Goal: Transaction & Acquisition: Obtain resource

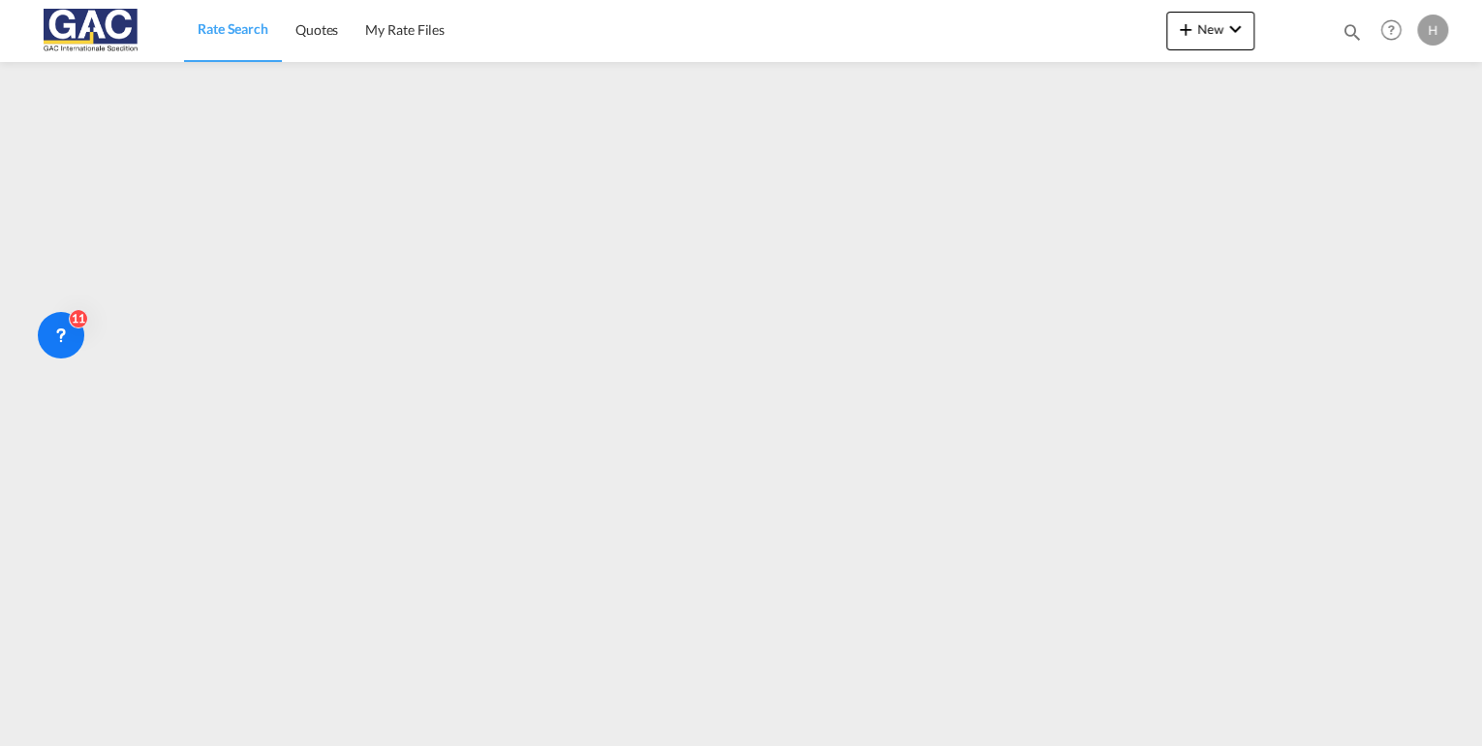
click at [229, 22] on span "Rate Search" at bounding box center [233, 28] width 71 height 16
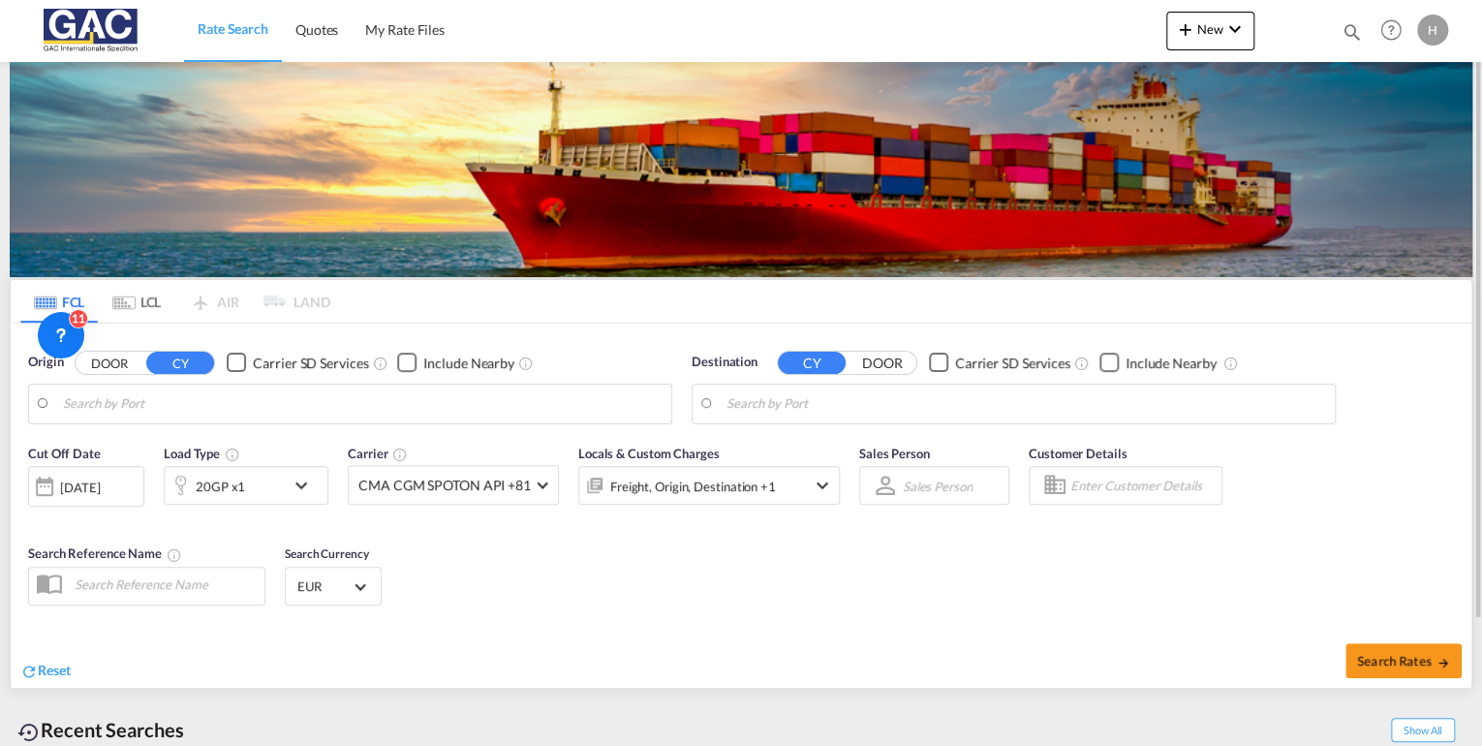
type input "[GEOGRAPHIC_DATA], DEBRV"
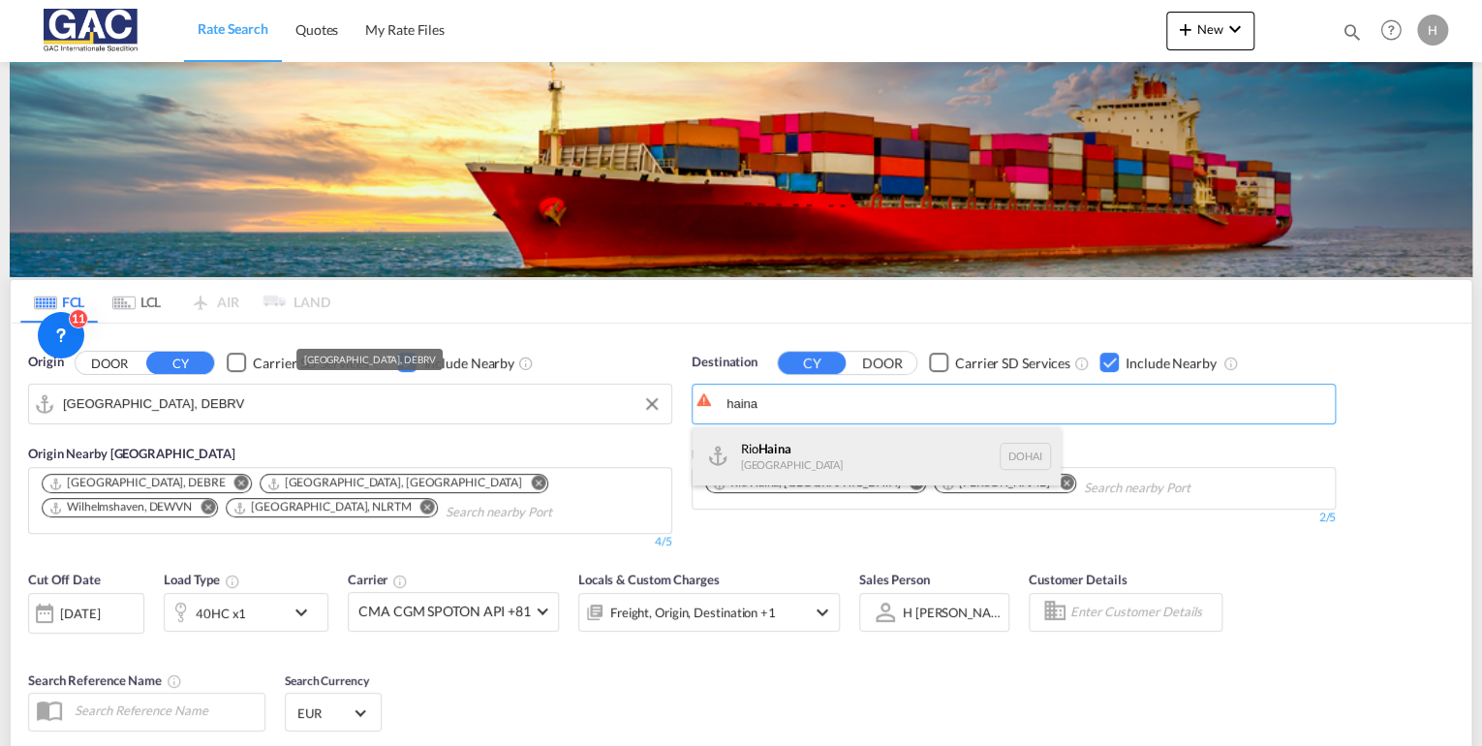
click at [864, 461] on div "Rio Haina [GEOGRAPHIC_DATA] [GEOGRAPHIC_DATA]" at bounding box center [876, 456] width 368 height 58
type input "Rio Haina, [GEOGRAPHIC_DATA]"
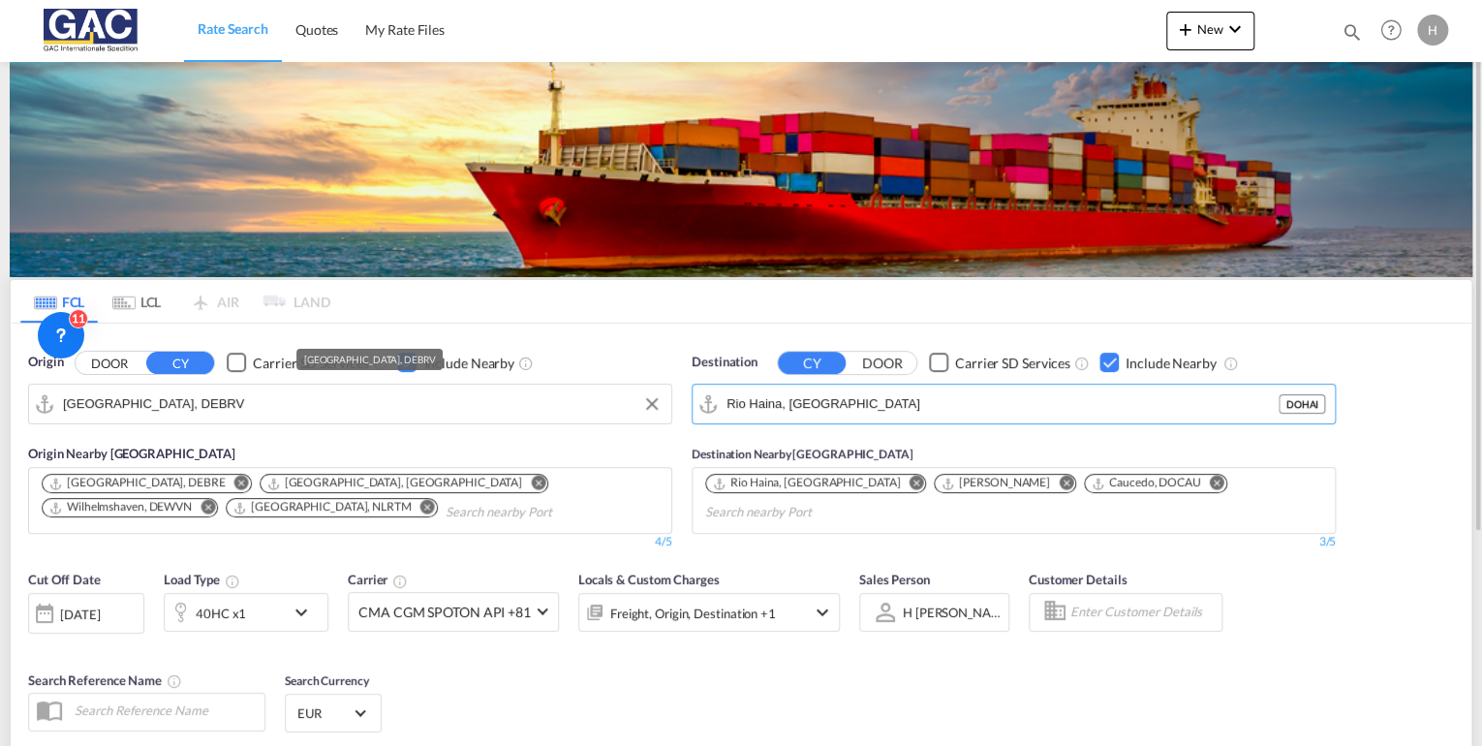
click at [1111, 368] on div "Checkbox No Ink" at bounding box center [1108, 361] width 19 height 19
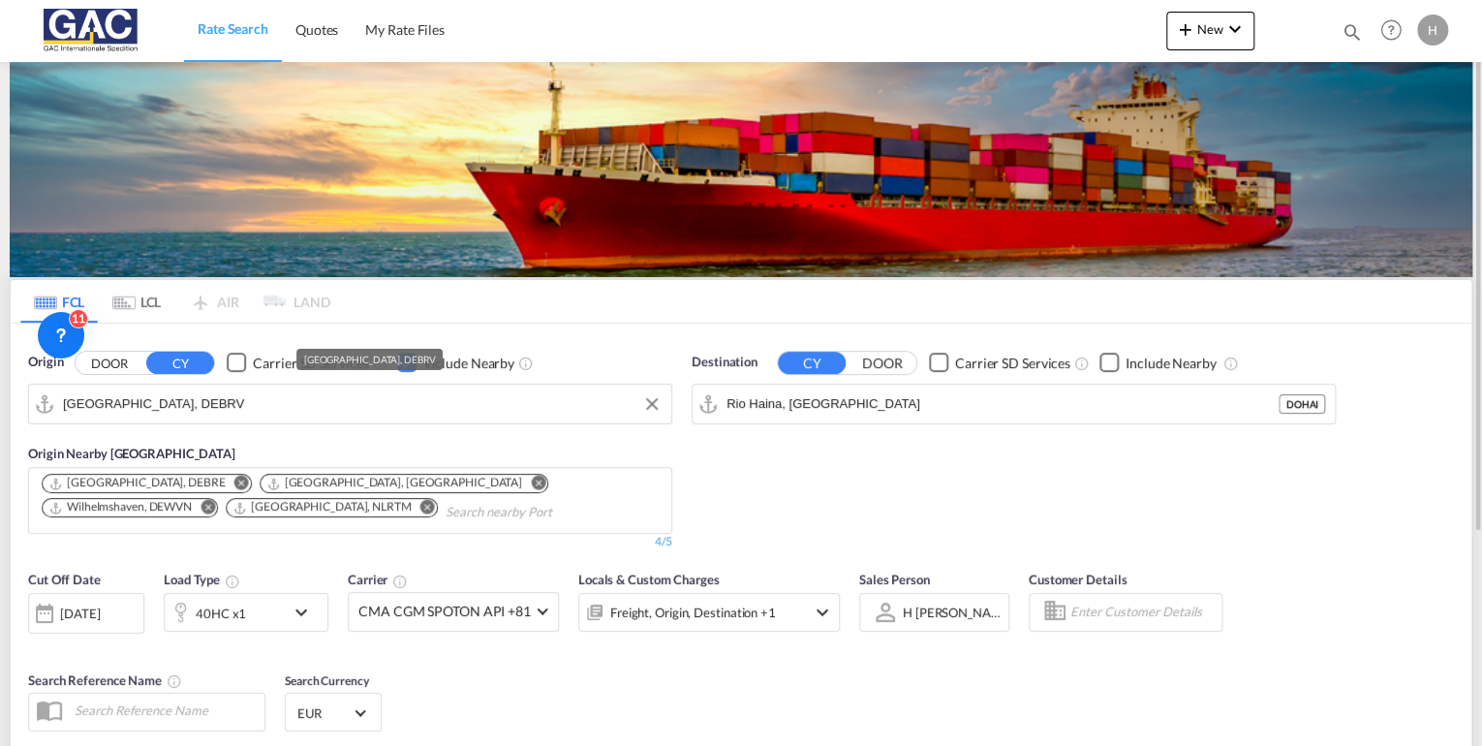
click at [1111, 367] on div "Checkbox No Ink" at bounding box center [1108, 361] width 19 height 19
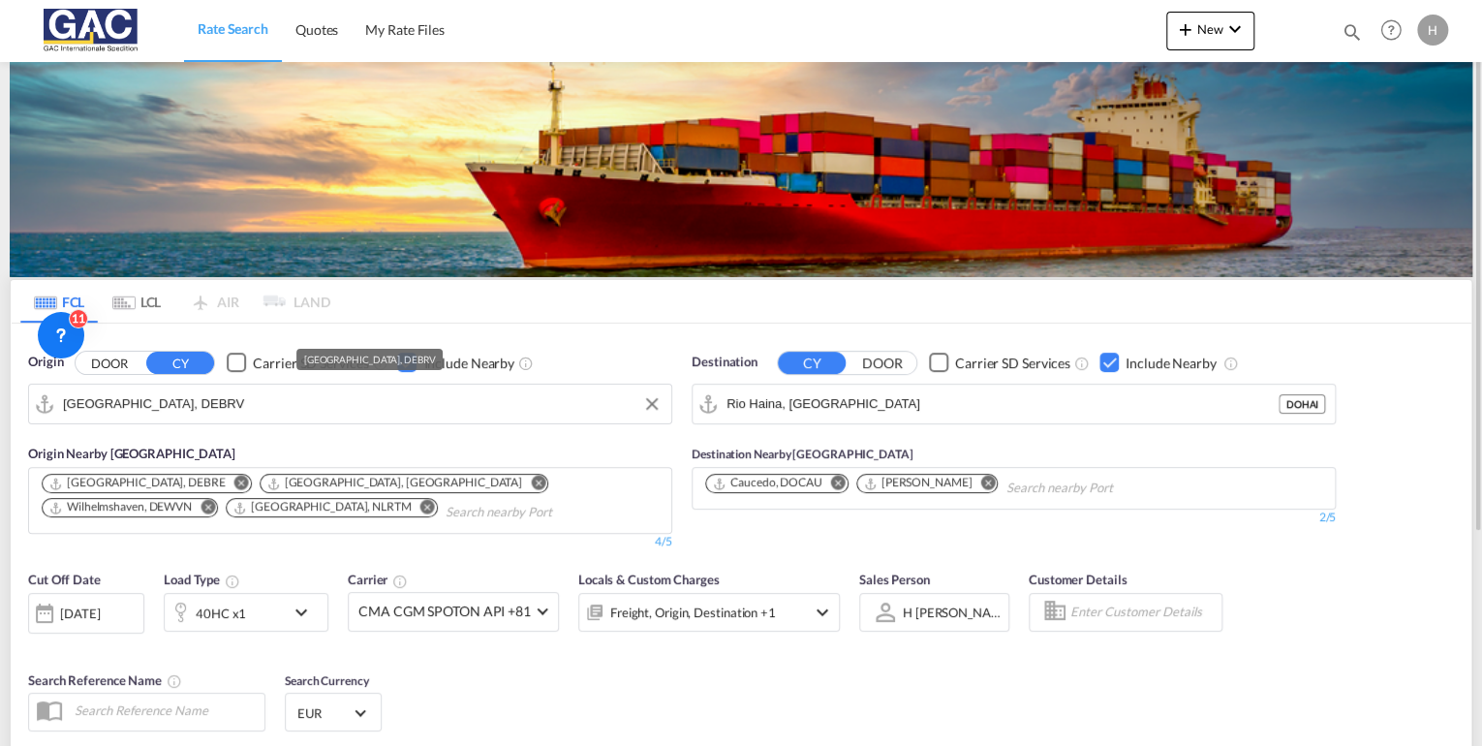
click at [841, 481] on md-icon "Remove" at bounding box center [838, 482] width 15 height 15
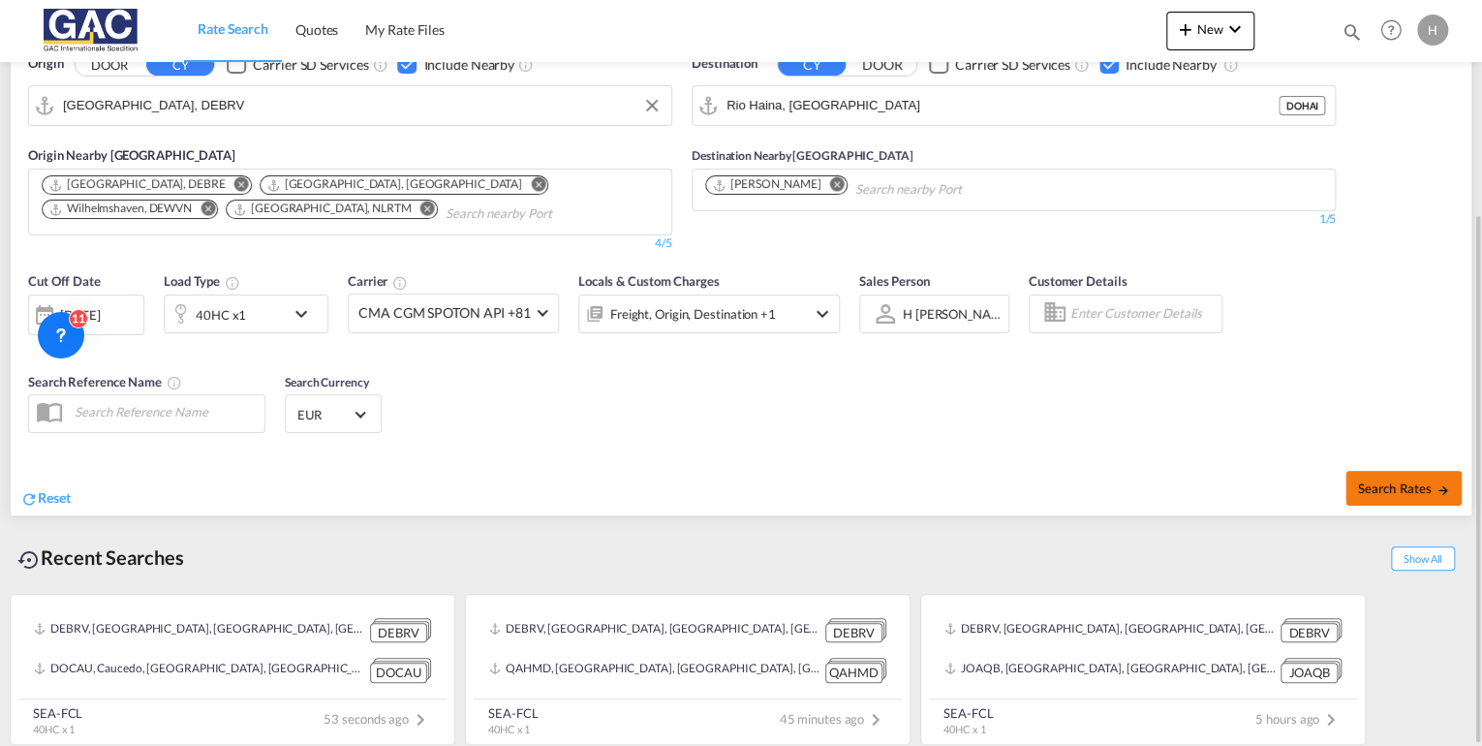
click at [1379, 489] on span "Search Rates" at bounding box center [1403, 487] width 93 height 15
type input "DEBRV to [GEOGRAPHIC_DATA] / [DATE]"
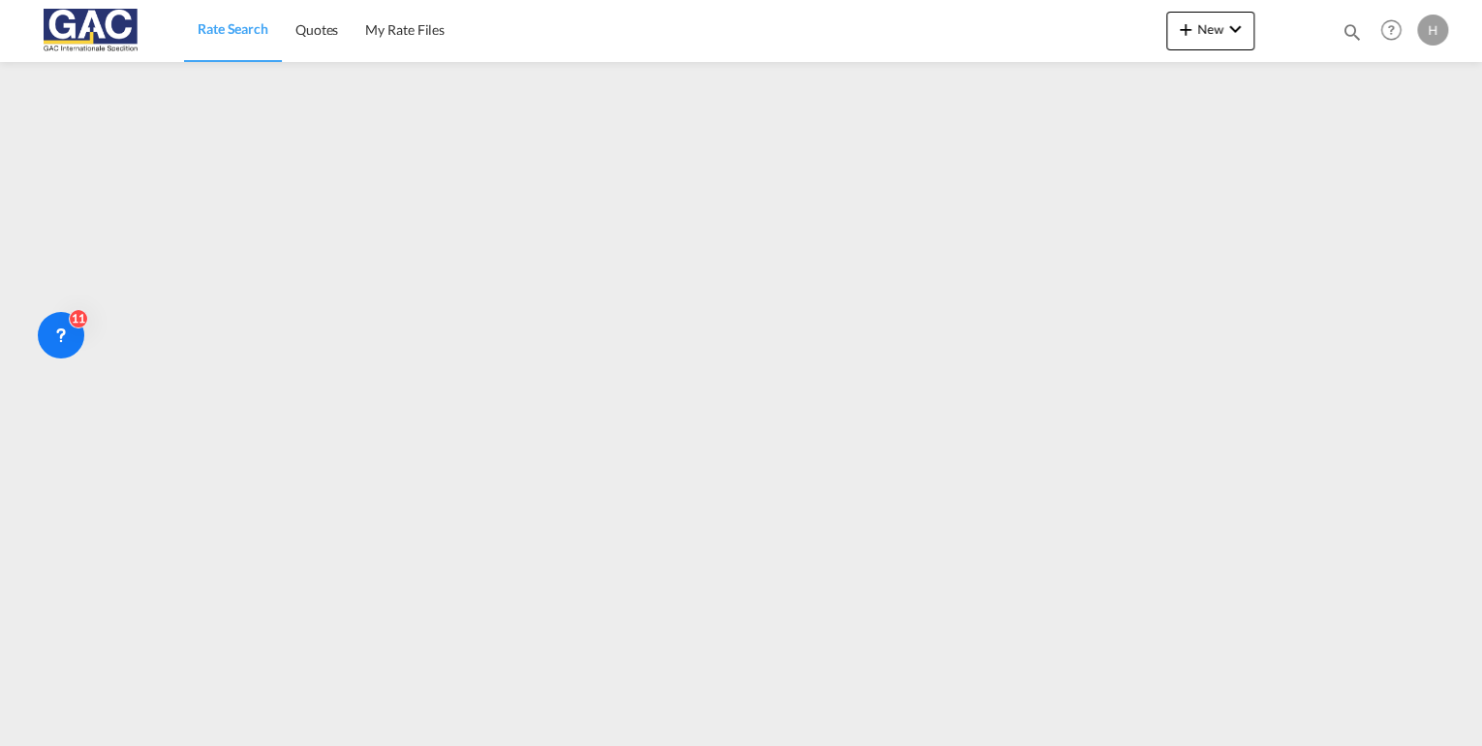
click at [232, 24] on span "Rate Search" at bounding box center [233, 28] width 71 height 16
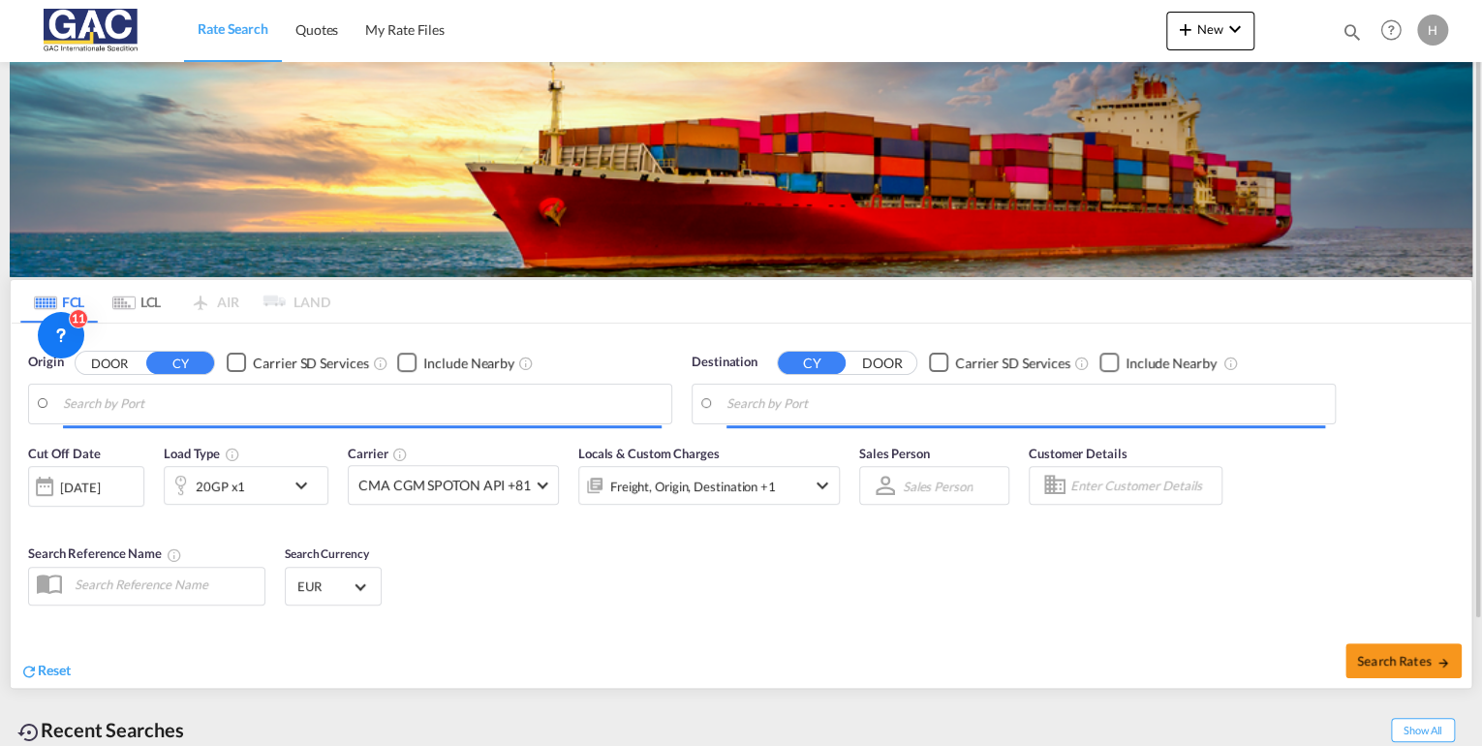
type input "[GEOGRAPHIC_DATA], DEBRV"
type input "Rio Haina, [GEOGRAPHIC_DATA]"
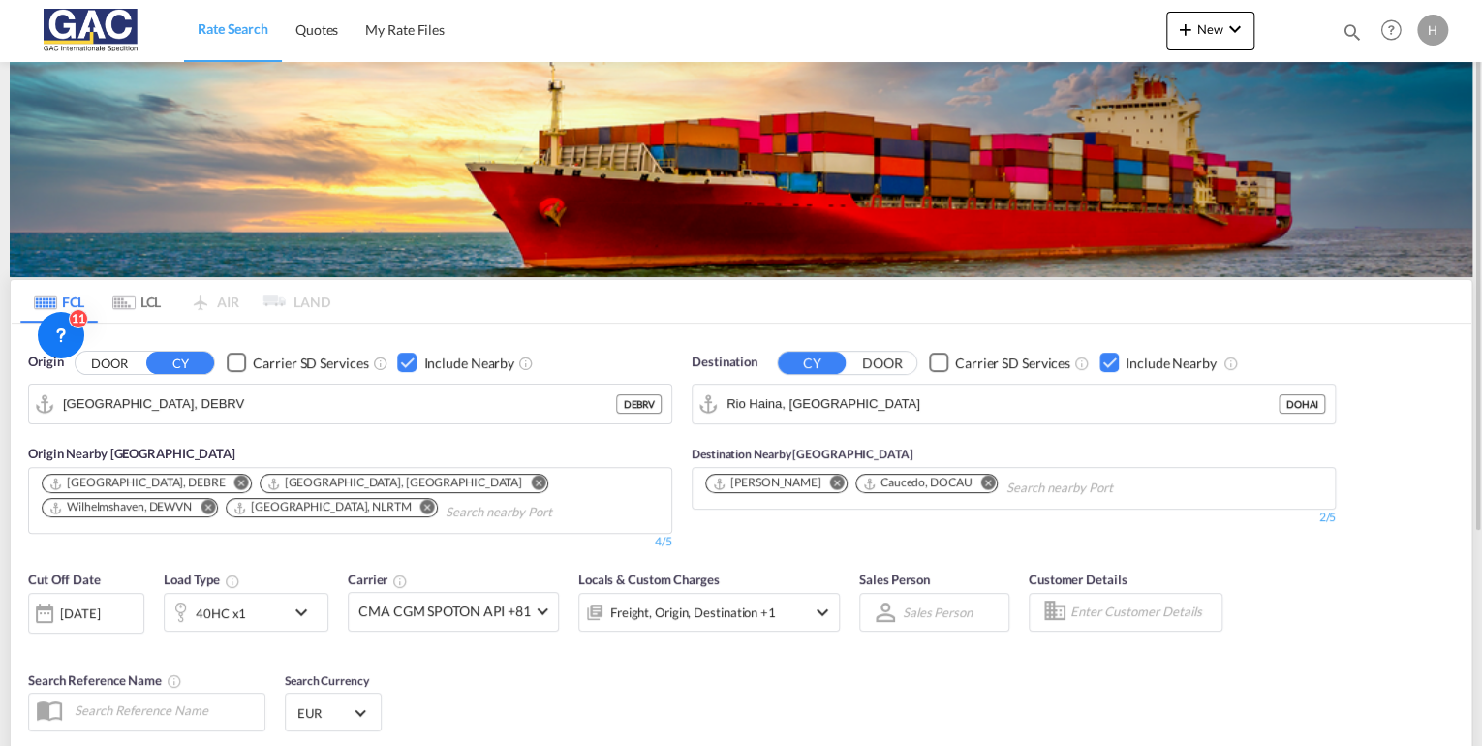
click at [291, 617] on md-icon "icon-chevron-down" at bounding box center [306, 611] width 33 height 23
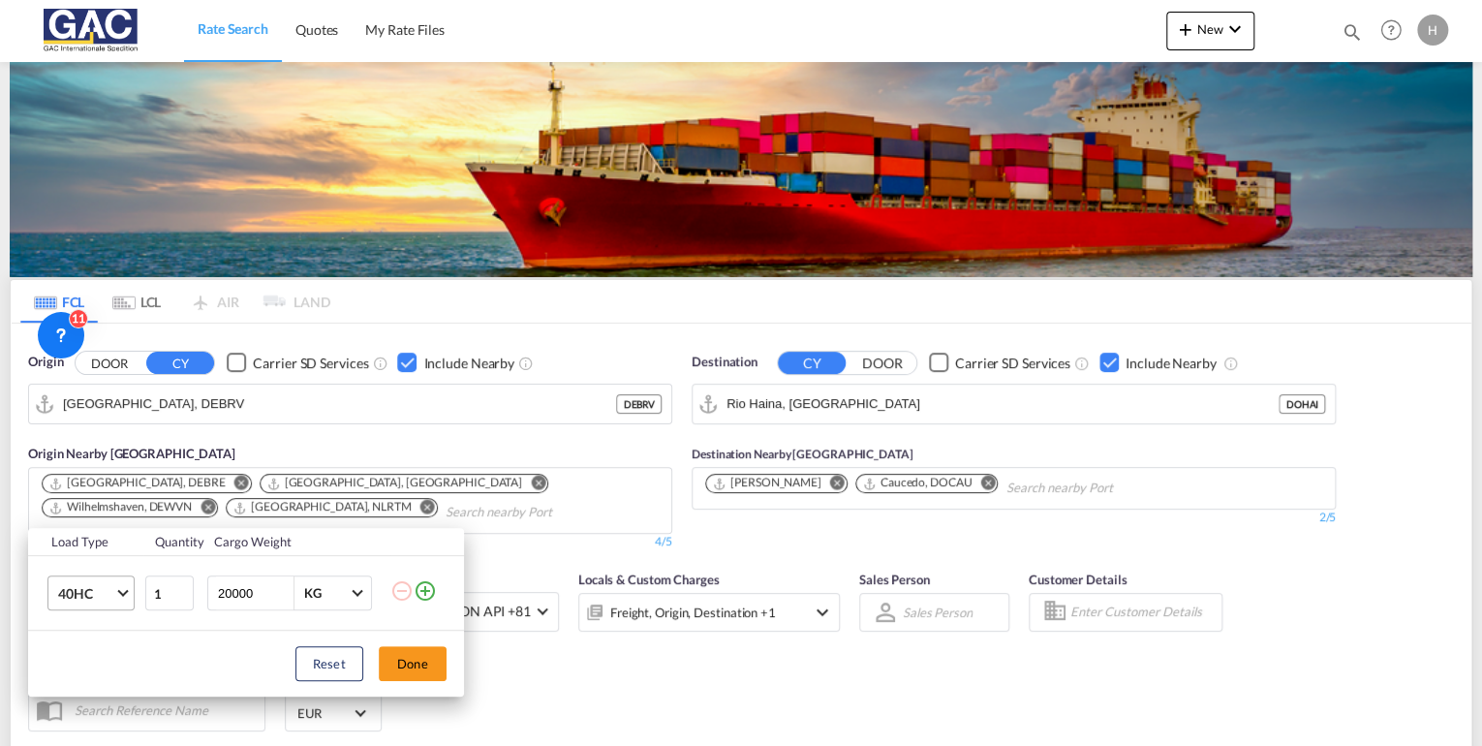
click at [96, 601] on span "40HC" at bounding box center [86, 593] width 56 height 19
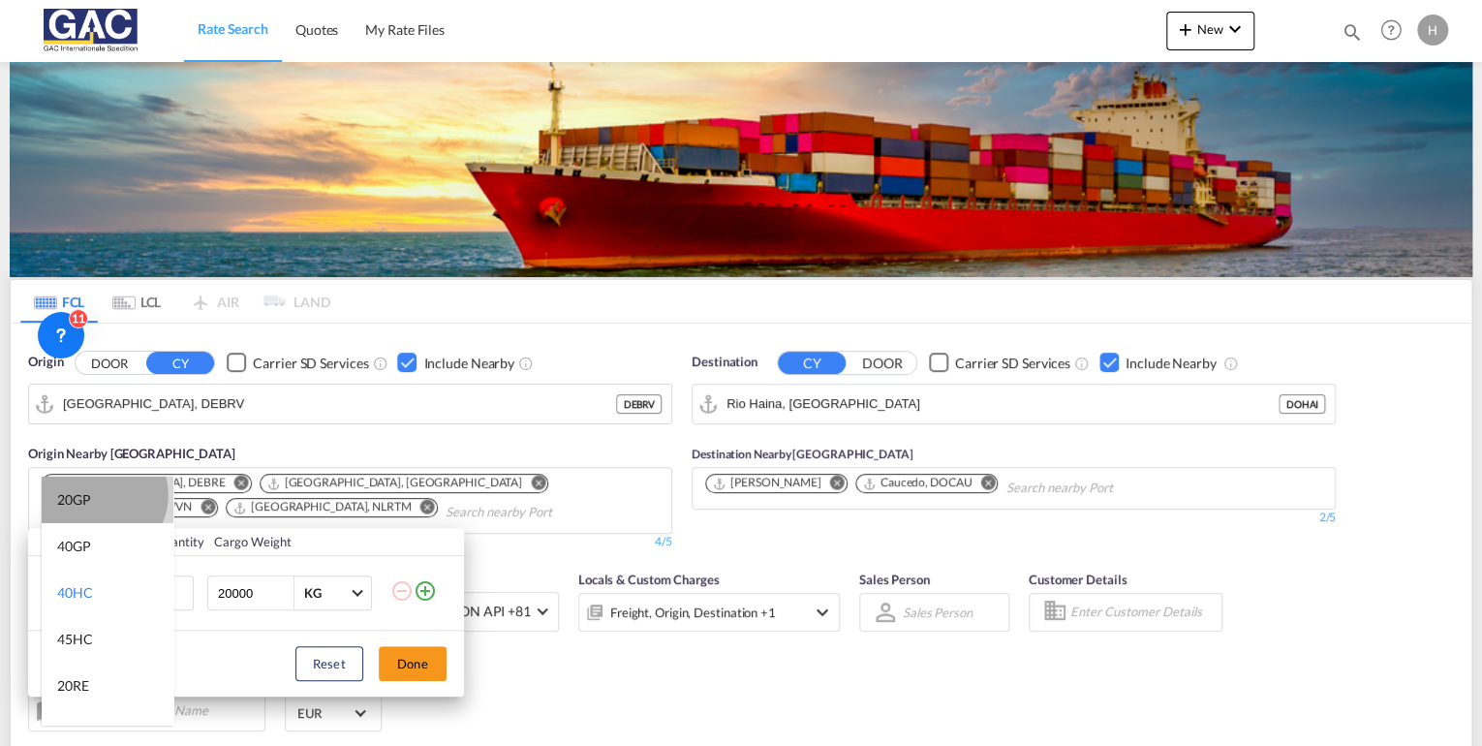
click at [100, 495] on md-option "20GP" at bounding box center [108, 499] width 132 height 46
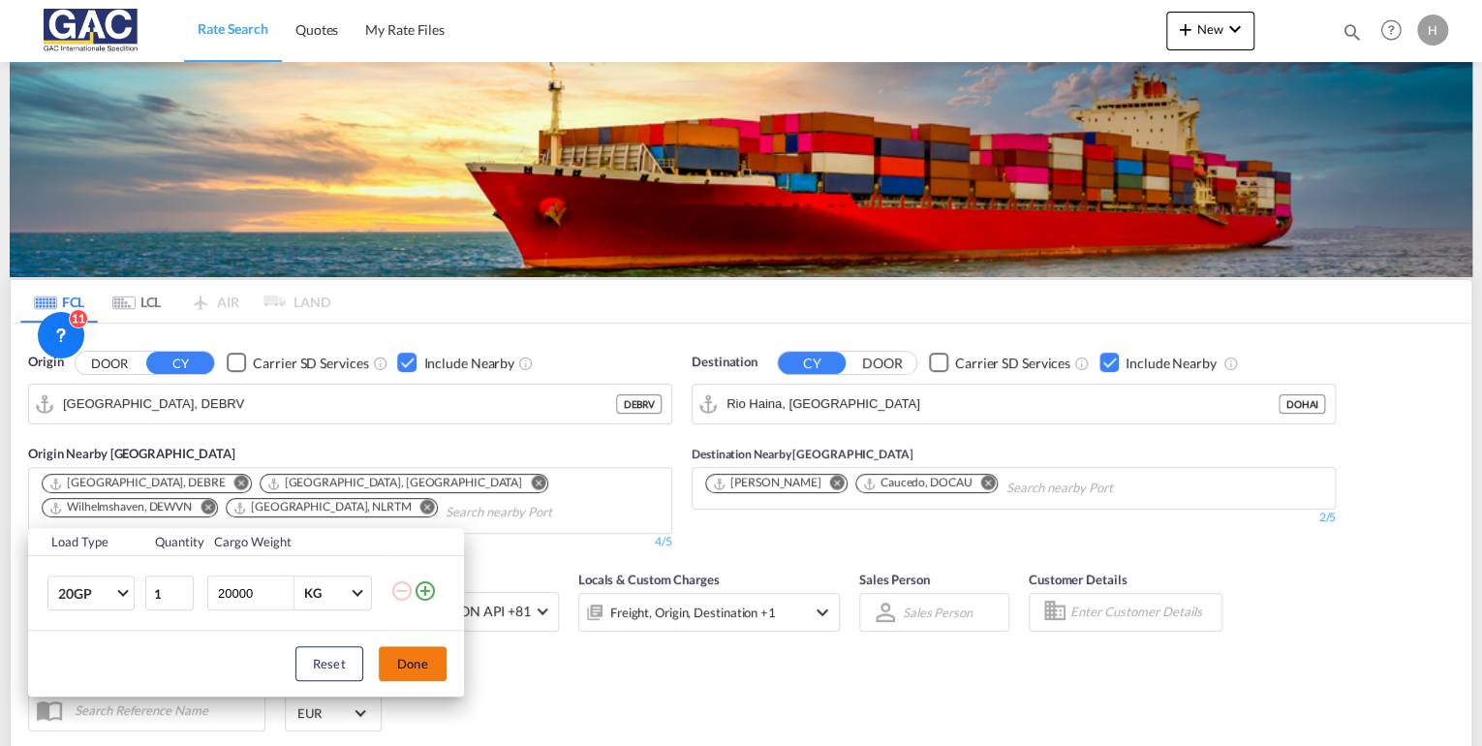
click at [407, 653] on button "Done" at bounding box center [413, 663] width 68 height 35
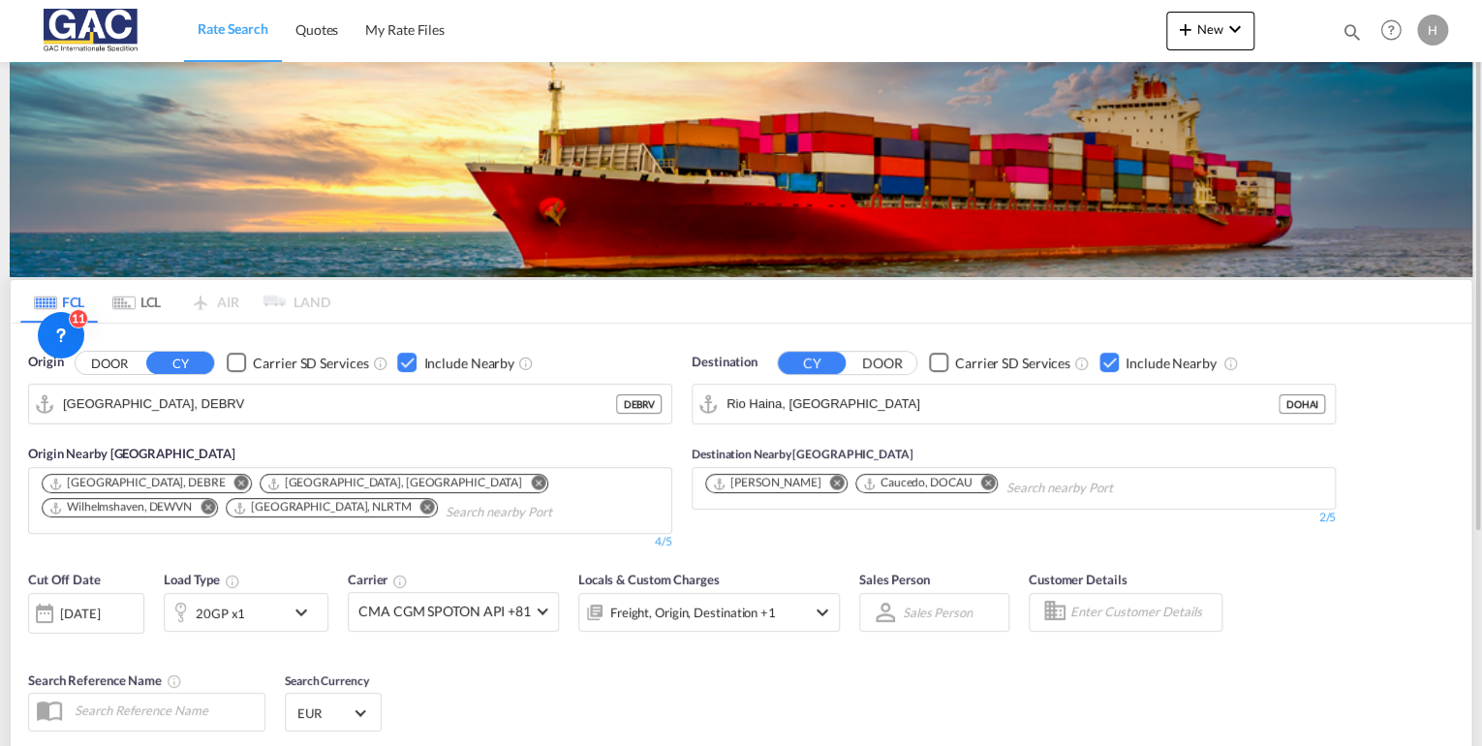
scroll to position [298, 0]
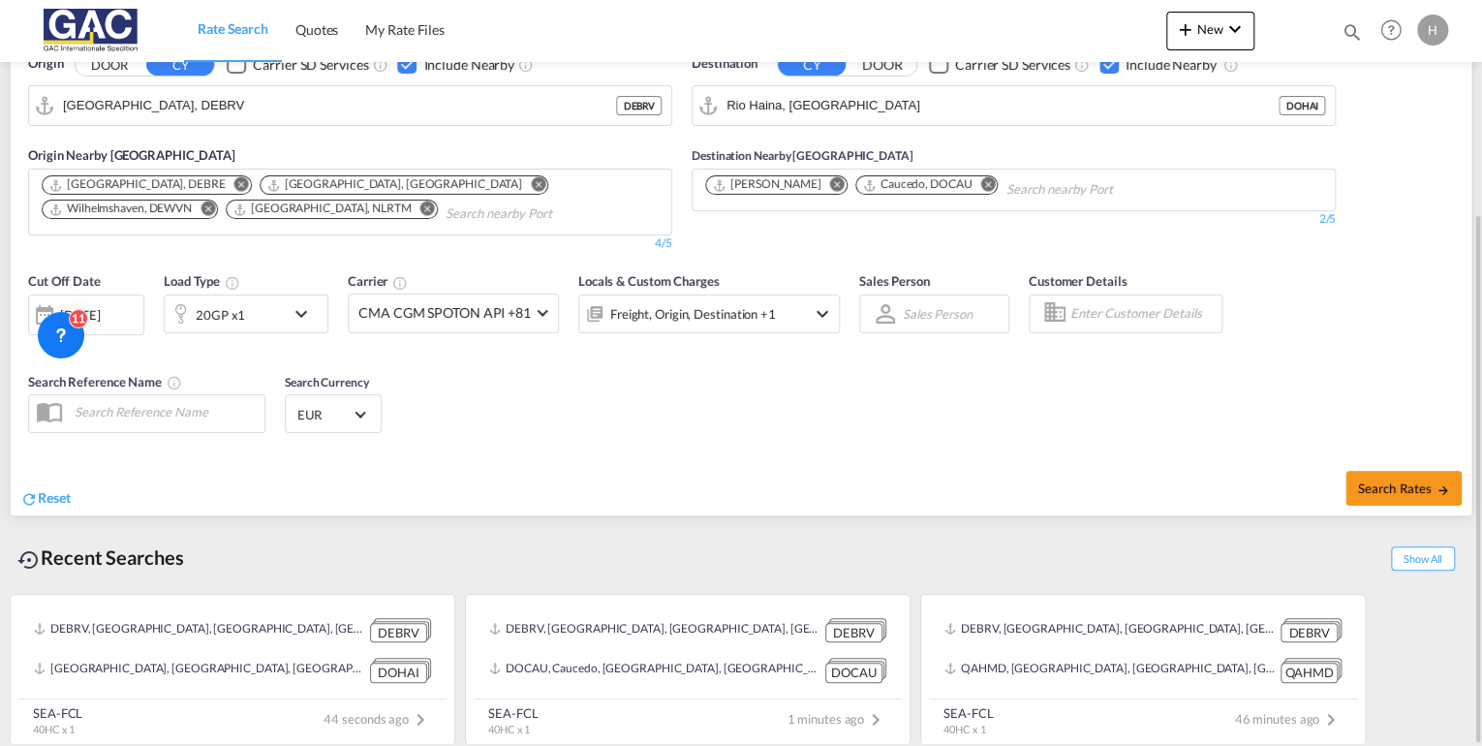
click at [980, 181] on md-icon "Remove" at bounding box center [987, 184] width 15 height 15
click at [1383, 483] on span "Search Rates" at bounding box center [1403, 487] width 93 height 15
type input "DEBRV to [GEOGRAPHIC_DATA] / [DATE]"
